Goal: Task Accomplishment & Management: Manage account settings

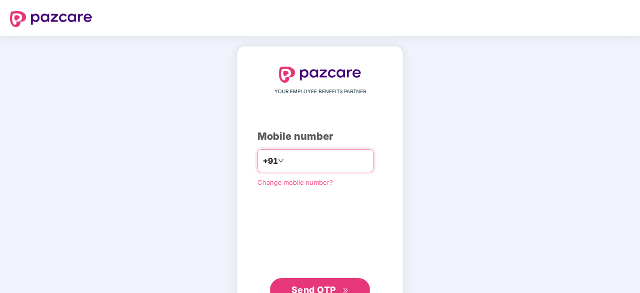
type input "**********"
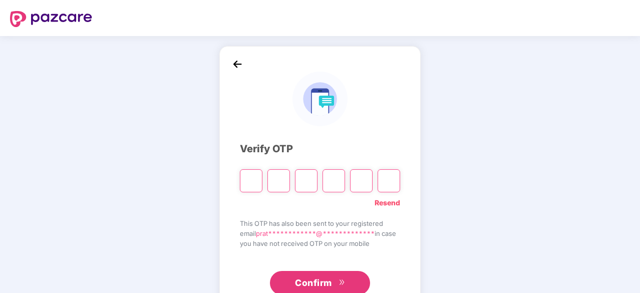
type input "*"
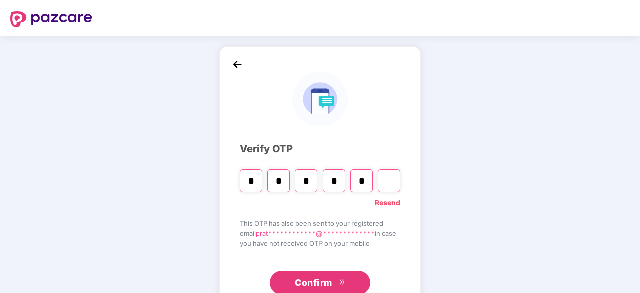
type input "*"
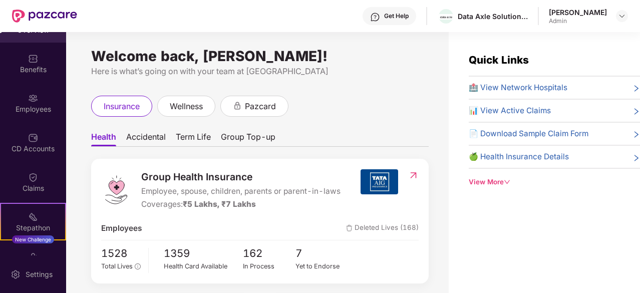
scroll to position [132, 0]
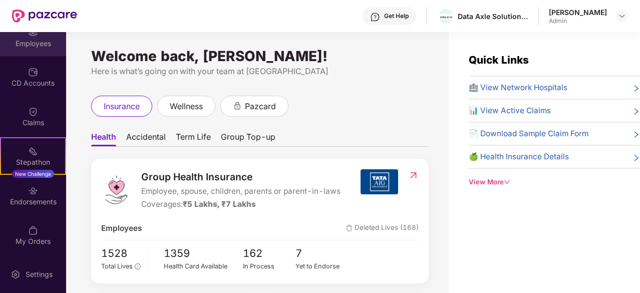
click at [33, 48] on div "Employees" at bounding box center [33, 38] width 66 height 38
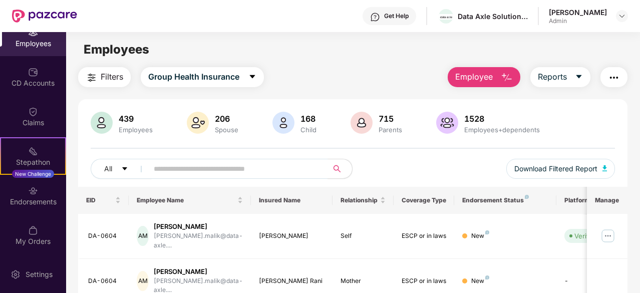
click at [500, 80] on button "Employee" at bounding box center [484, 77] width 73 height 20
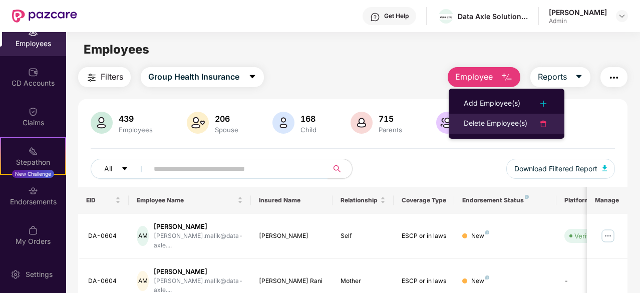
click at [495, 118] on div "Delete Employee(s)" at bounding box center [496, 124] width 64 height 12
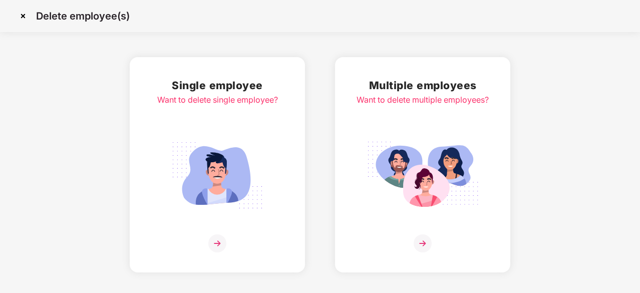
click at [215, 241] on img at bounding box center [217, 243] width 18 height 18
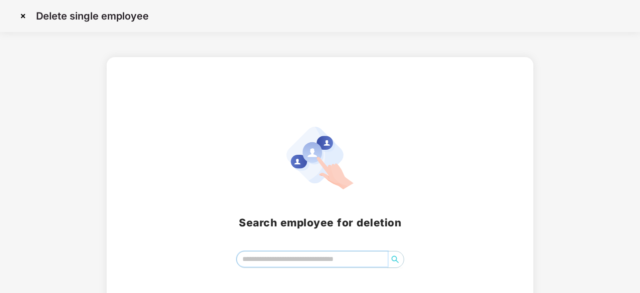
click at [252, 265] on input "search" at bounding box center [312, 258] width 151 height 15
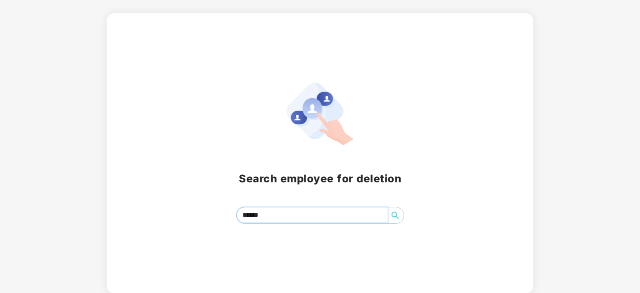
click at [397, 222] on button "button" at bounding box center [395, 215] width 16 height 16
click at [397, 214] on icon "search" at bounding box center [394, 215] width 7 height 7
click at [327, 213] on input "******" at bounding box center [312, 214] width 151 height 15
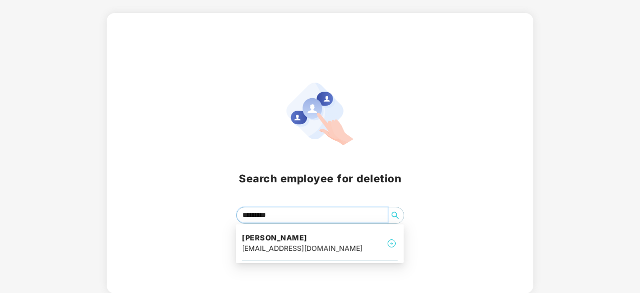
click at [397, 214] on icon "search" at bounding box center [395, 215] width 8 height 8
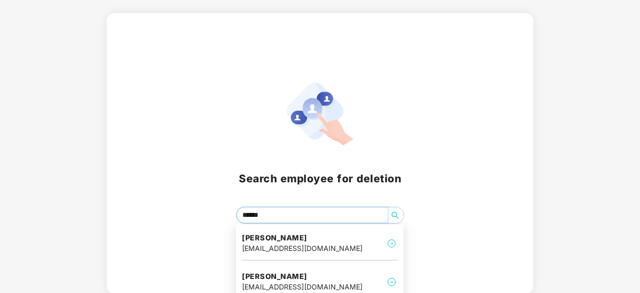
scroll to position [52, 0]
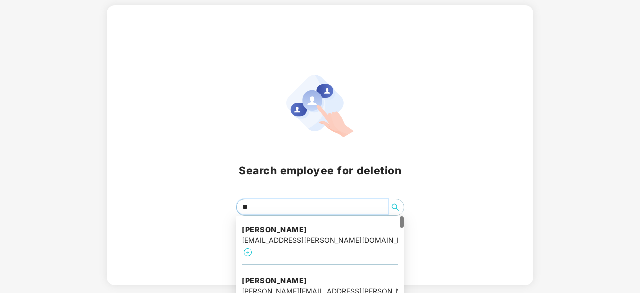
type input "*"
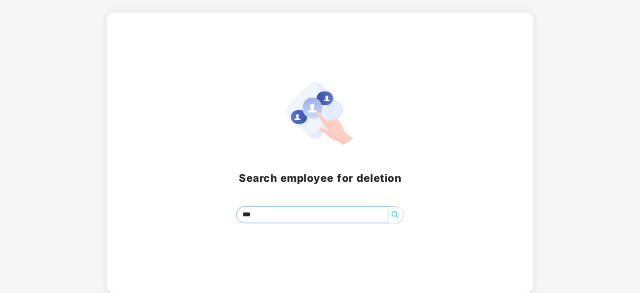
scroll to position [44, 0]
type input "*******"
click at [403, 217] on span "search" at bounding box center [395, 215] width 16 height 8
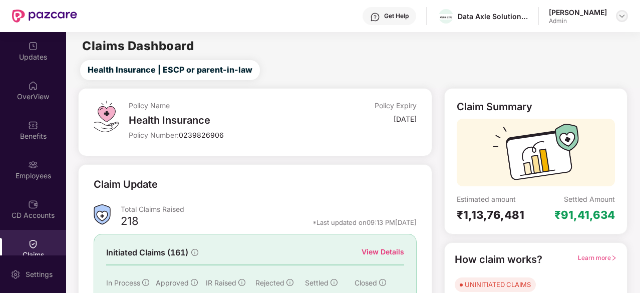
click at [621, 13] on img at bounding box center [622, 16] width 8 height 8
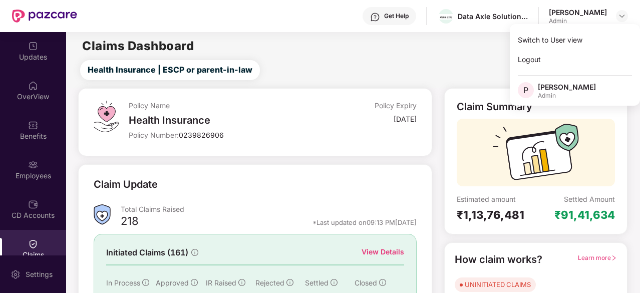
click at [419, 54] on main "Claims Dashboard Health Insurance | ESCP or parent-in-law Policy Name Health In…" at bounding box center [353, 212] width 574 height 360
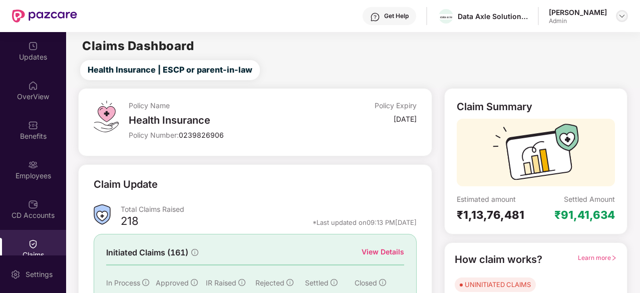
click at [625, 14] on img at bounding box center [622, 16] width 8 height 8
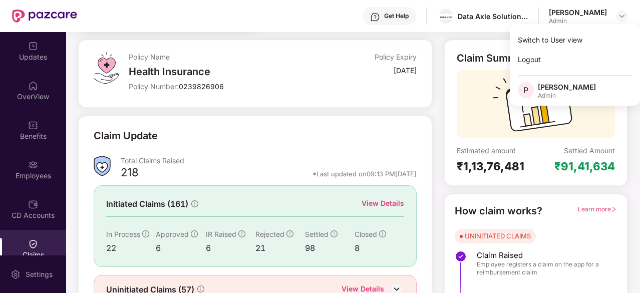
scroll to position [54, 0]
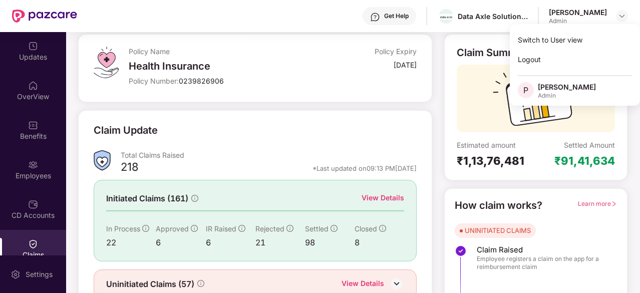
click at [315, 105] on div "Policy Name Health Insurance Policy Number: 0239826906 Policy Expiry 21 Oct 202…" at bounding box center [255, 186] width 366 height 304
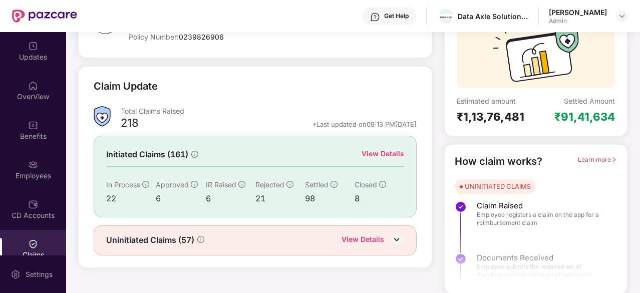
scroll to position [0, 0]
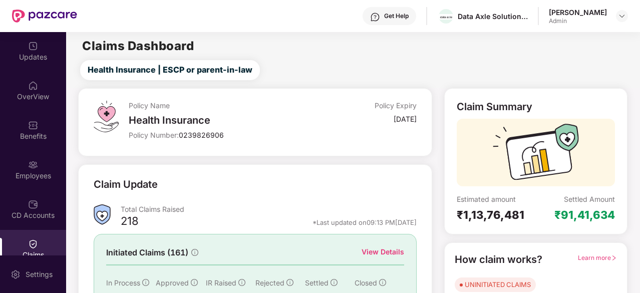
click at [327, 72] on div "Health Insurance | ESCP or parent-in-law" at bounding box center [355, 70] width 570 height 20
click at [365, 67] on div "Health Insurance | ESCP or parent-in-law" at bounding box center [355, 70] width 570 height 20
click at [372, 57] on main "Claims Dashboard Health Insurance | ESCP or parent-in-law Policy Name Health In…" at bounding box center [353, 212] width 574 height 360
click at [620, 15] on img at bounding box center [622, 16] width 8 height 8
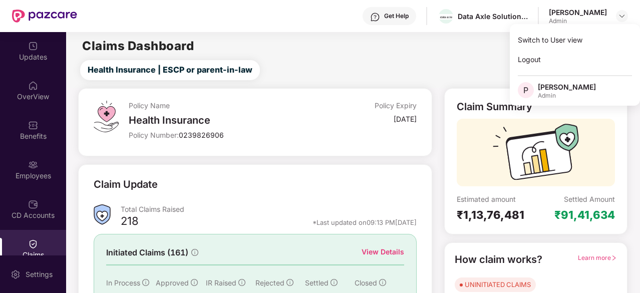
click at [399, 57] on main "Claims Dashboard Health Insurance | ESCP or parent-in-law Policy Name Health In…" at bounding box center [353, 212] width 574 height 360
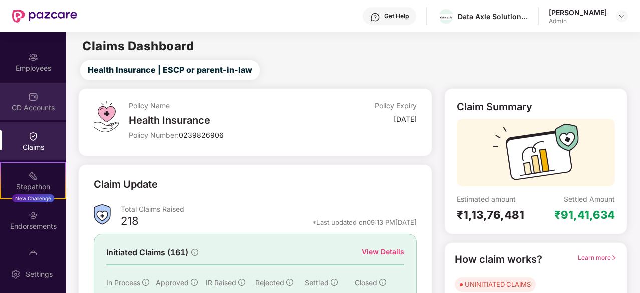
scroll to position [132, 0]
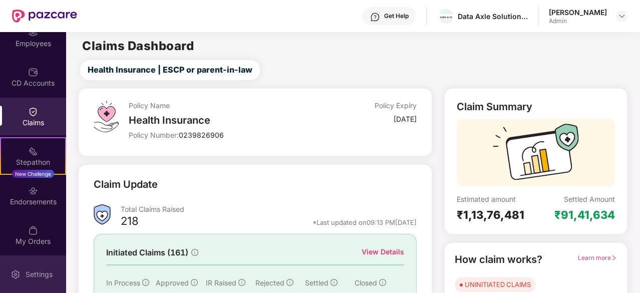
click at [28, 274] on div "Settings" at bounding box center [39, 275] width 33 height 10
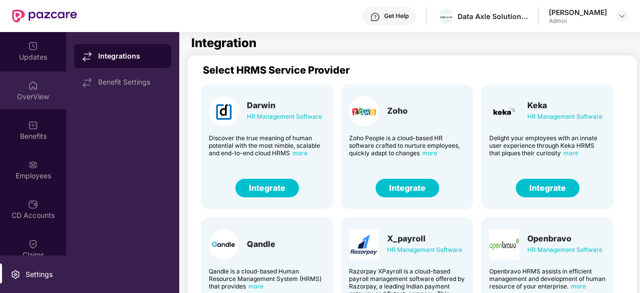
click at [28, 88] on img at bounding box center [33, 86] width 10 height 10
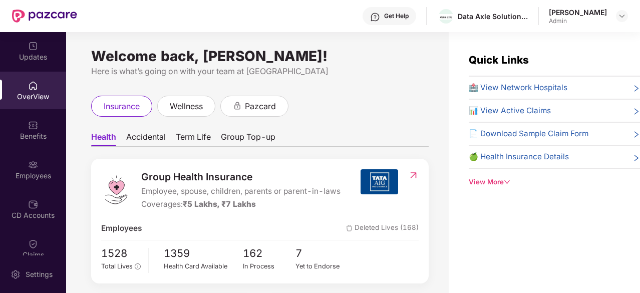
click at [504, 183] on div "View More" at bounding box center [554, 182] width 171 height 11
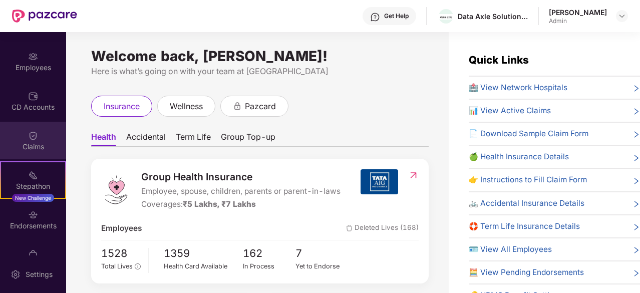
scroll to position [132, 0]
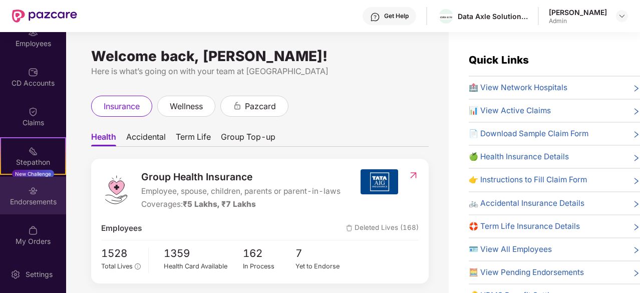
click at [27, 207] on div "Endorsements" at bounding box center [33, 196] width 66 height 38
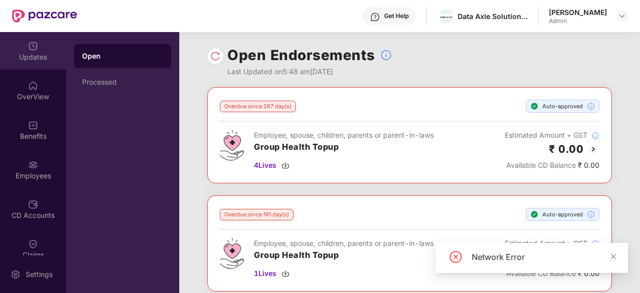
click at [38, 60] on div "Updates" at bounding box center [33, 57] width 66 height 10
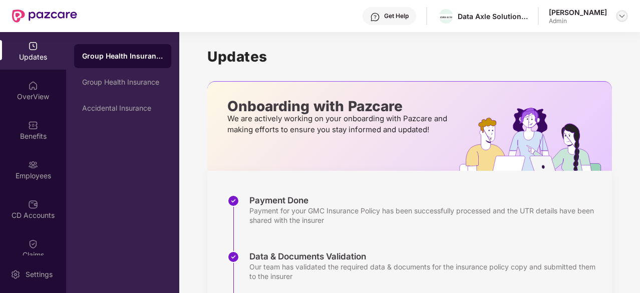
click at [623, 19] on img at bounding box center [622, 16] width 8 height 8
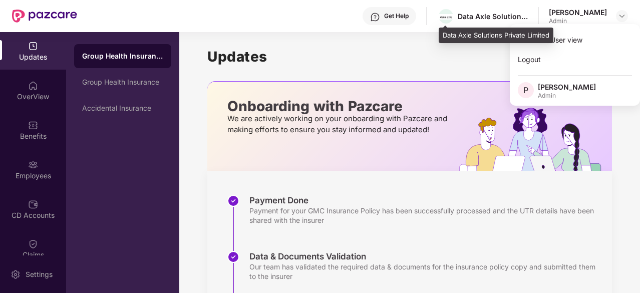
click at [457, 12] on div "Data Axle Solutions Private Limited" at bounding box center [482, 17] width 91 height 18
